Goal: Transaction & Acquisition: Obtain resource

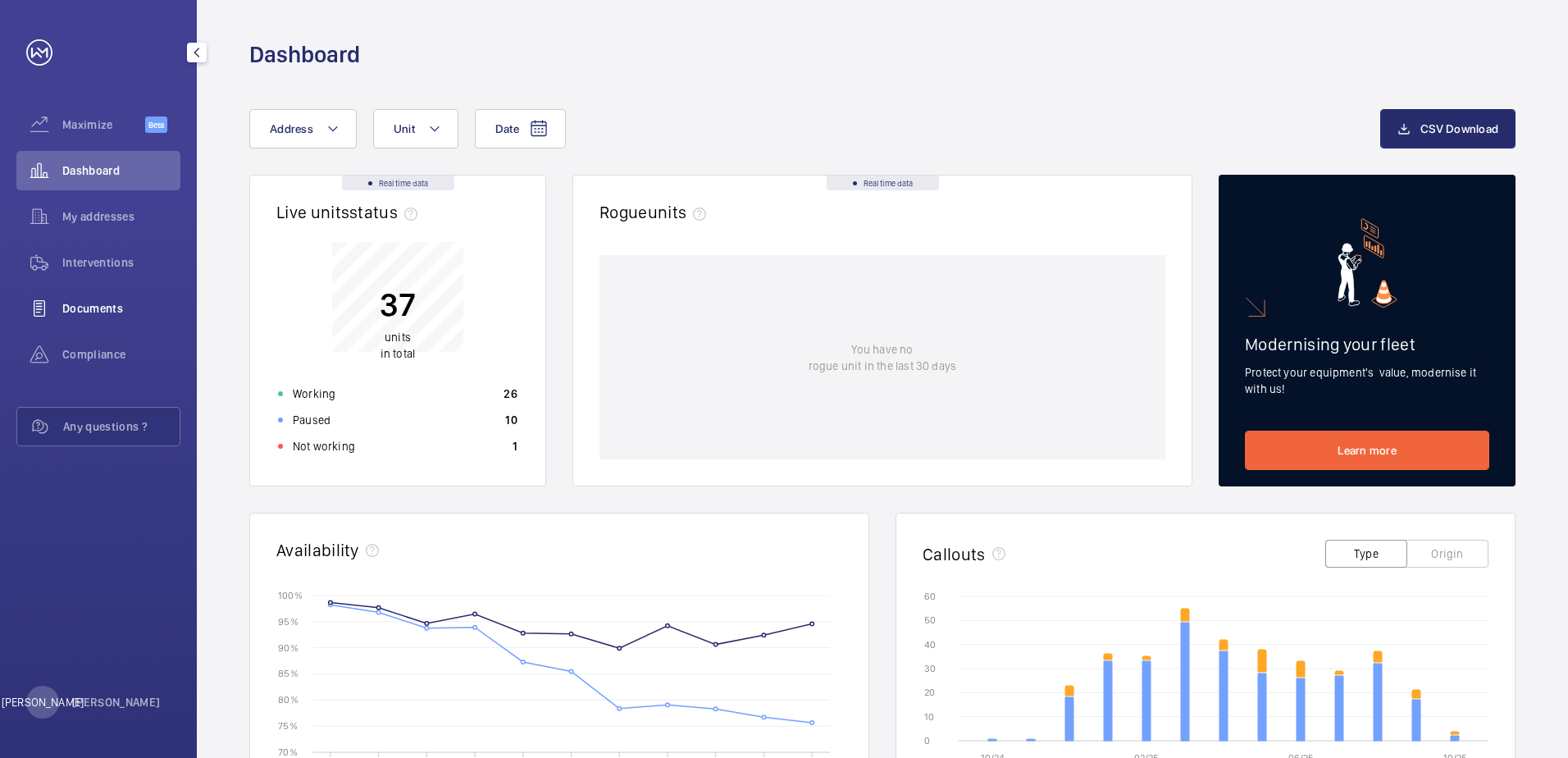
click at [115, 307] on span "Documents" at bounding box center [121, 308] width 118 height 16
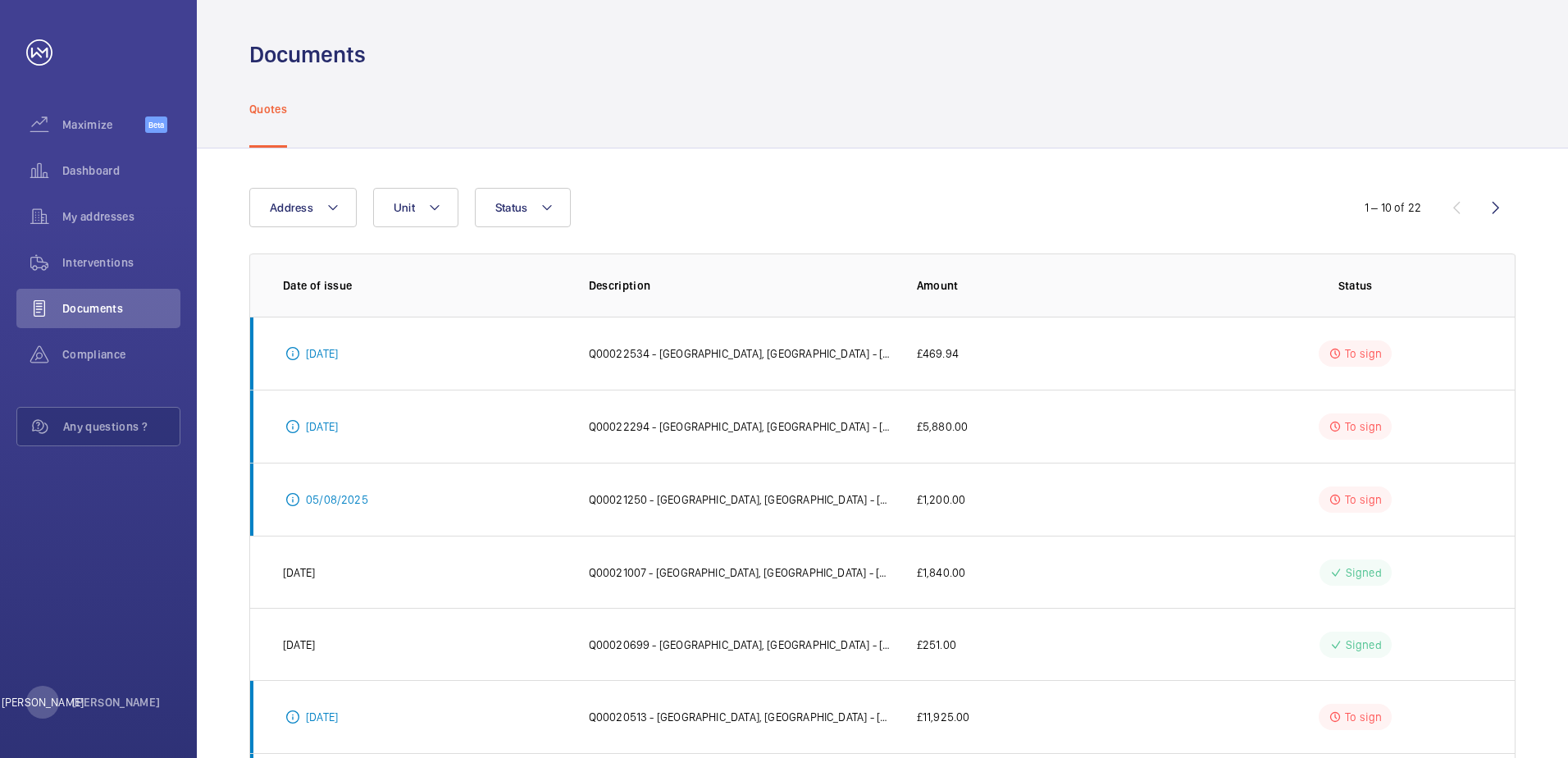
click at [619, 344] on td "Q00022534 - [GEOGRAPHIC_DATA], [GEOGRAPHIC_DATA] - [GEOGRAPHIC_DATA] | GWS - [G…" at bounding box center [727, 353] width 328 height 73
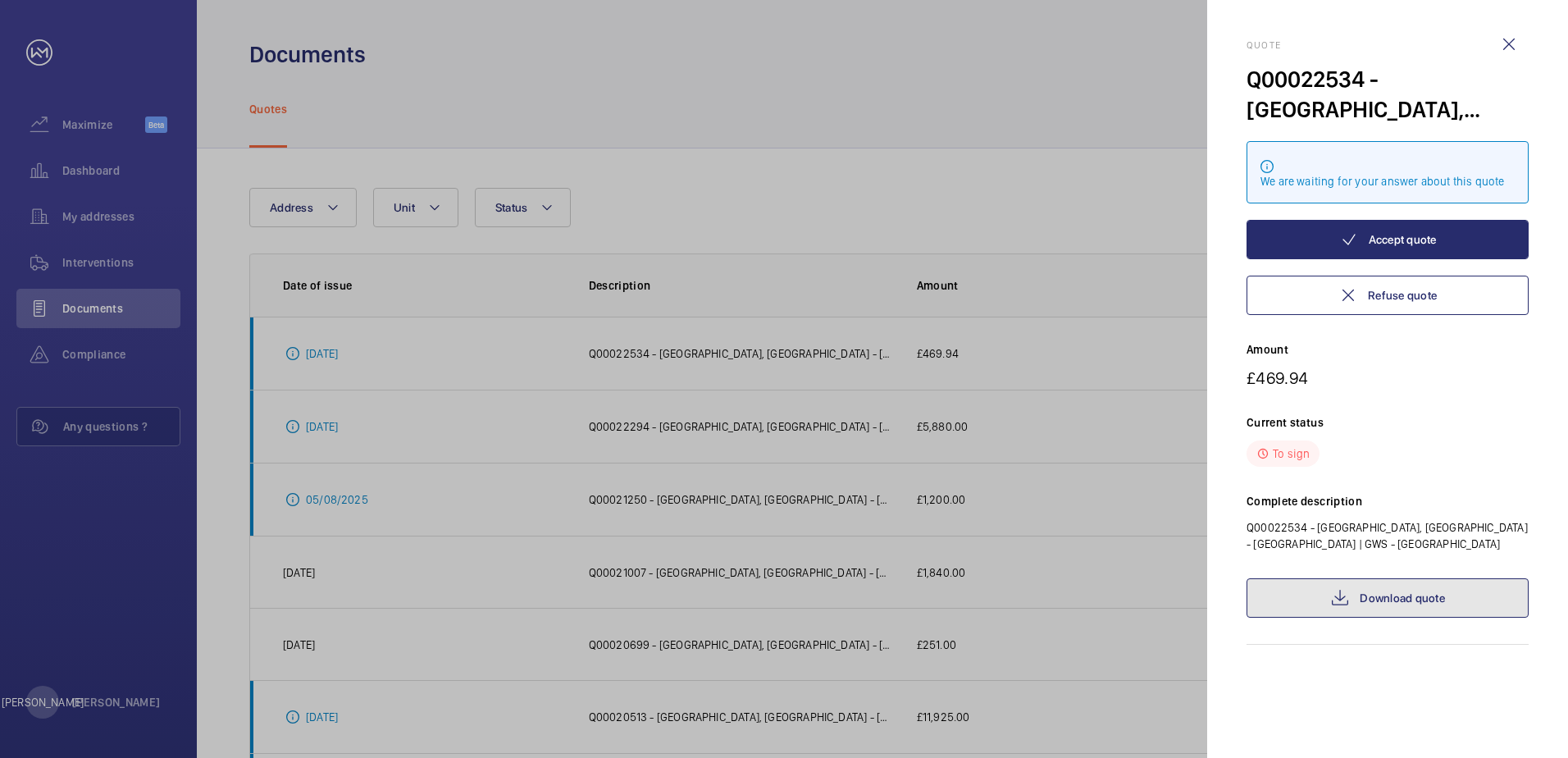
click at [1473, 611] on link "Download quote" at bounding box center [1387, 598] width 282 height 40
click at [1091, 433] on div at bounding box center [784, 379] width 1568 height 758
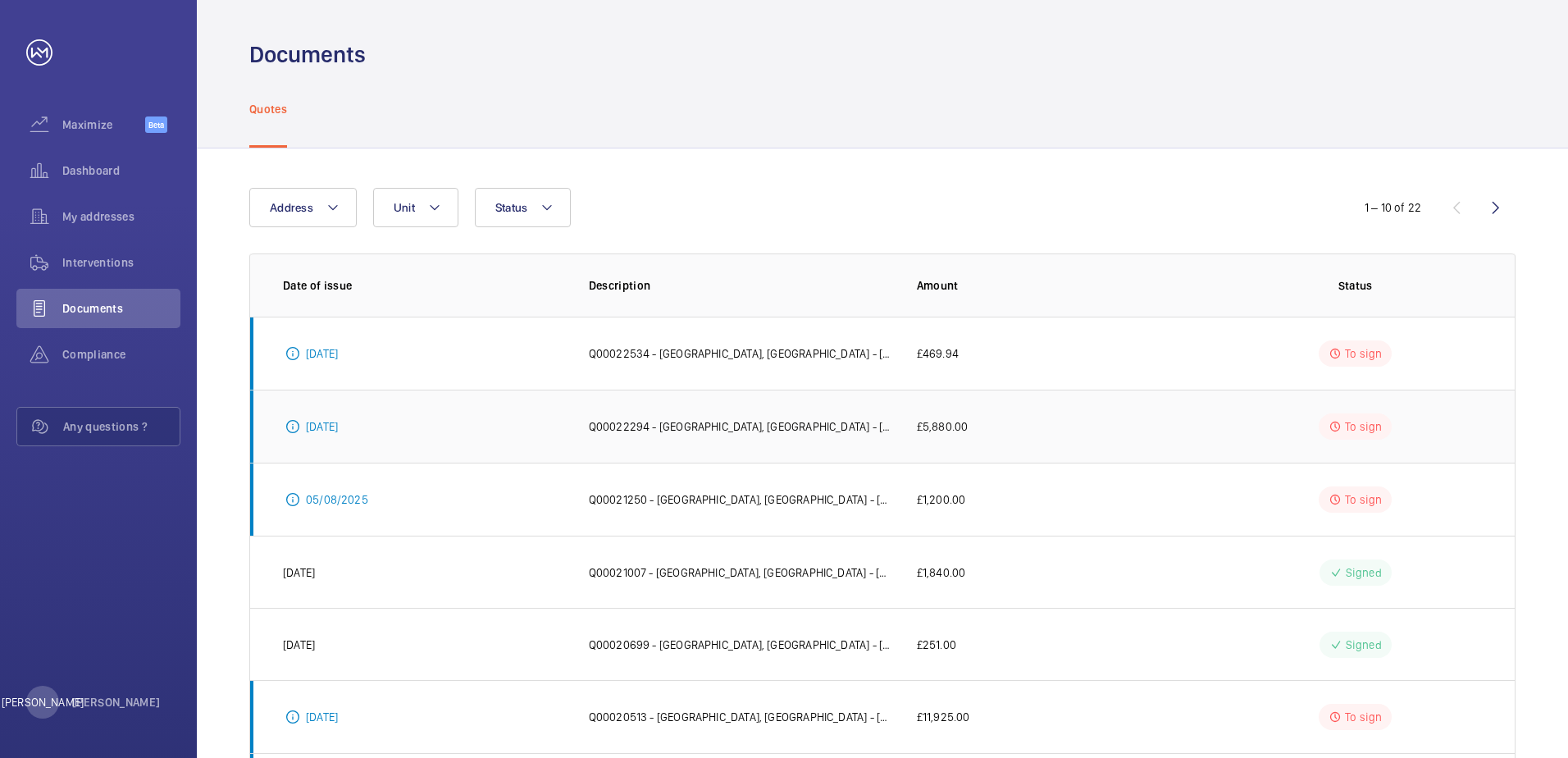
click at [759, 421] on p "Q00022294 - [GEOGRAPHIC_DATA], [GEOGRAPHIC_DATA] - [GEOGRAPHIC_DATA] | GWS - [G…" at bounding box center [740, 426] width 302 height 16
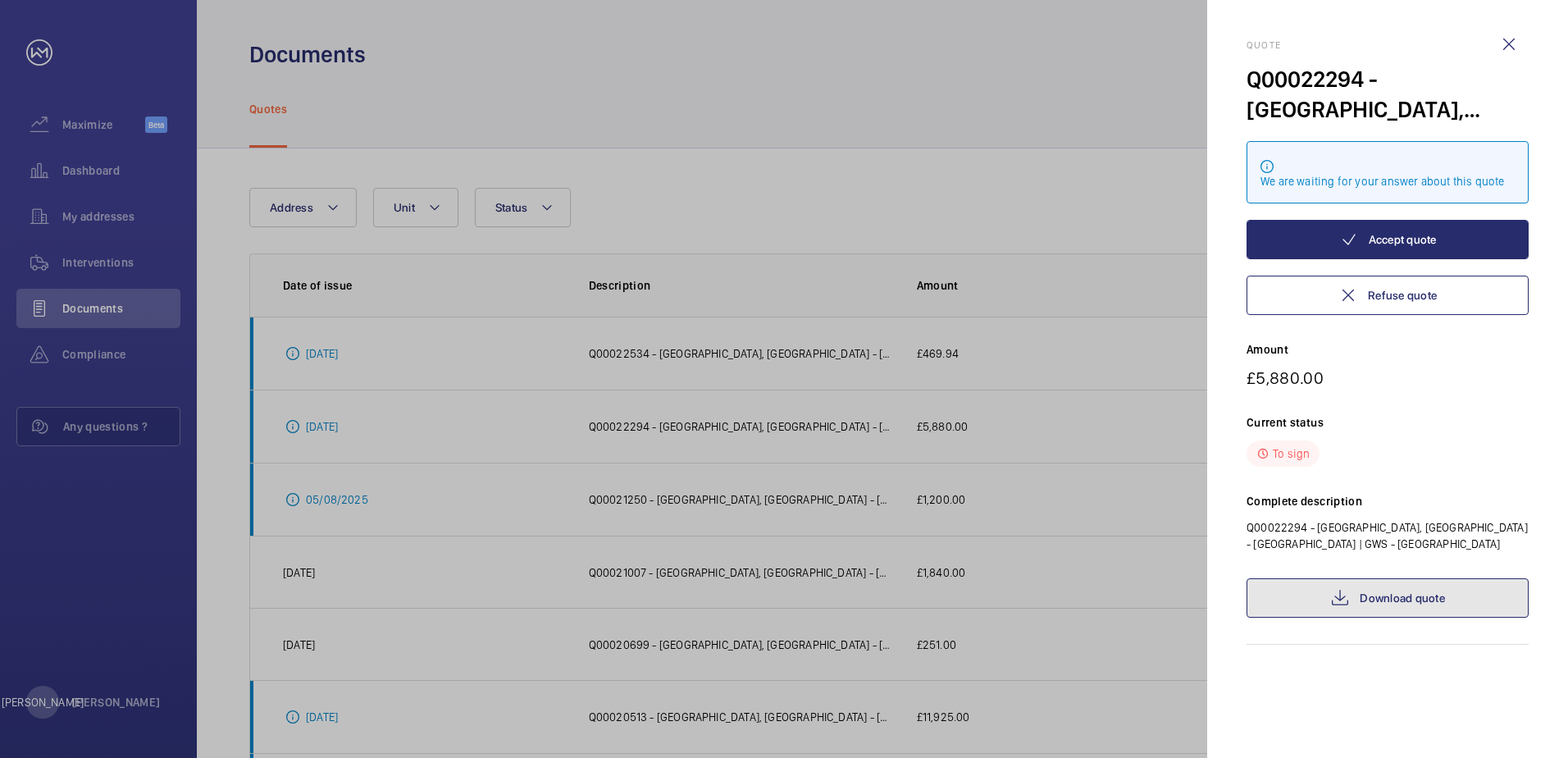
click at [1394, 607] on link "Download quote" at bounding box center [1387, 598] width 282 height 40
